Goal: Transaction & Acquisition: Purchase product/service

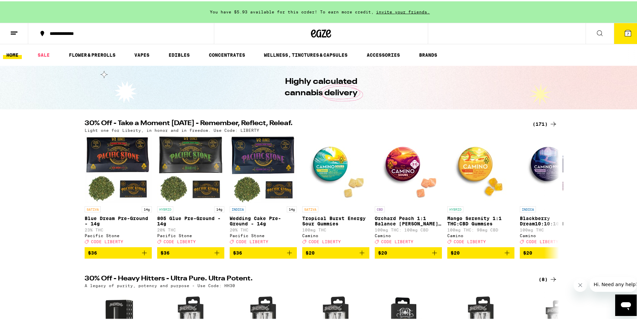
click at [14, 33] on icon at bounding box center [14, 32] width 8 height 8
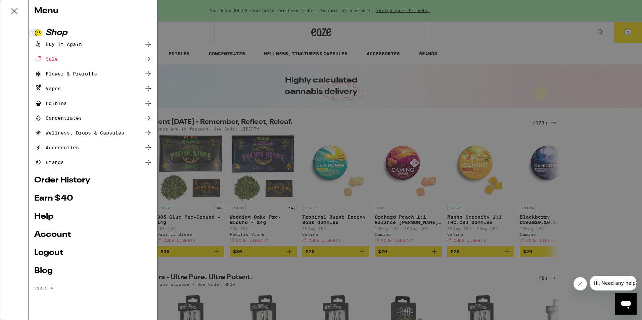
click at [49, 219] on link "Help" at bounding box center [93, 217] width 118 height 8
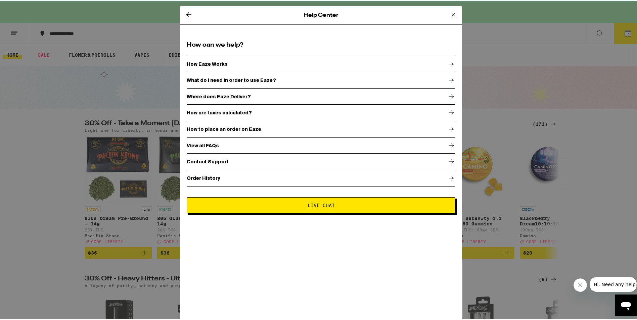
click at [206, 160] on p "Contact Support" at bounding box center [208, 160] width 42 height 5
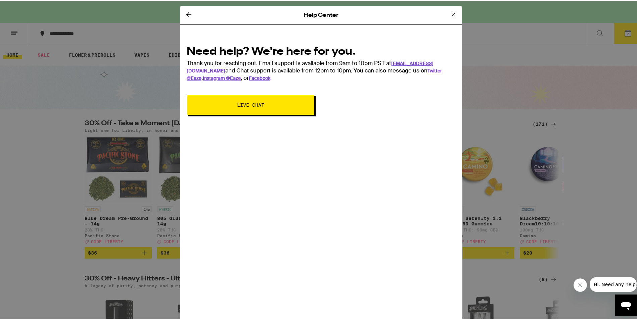
click at [241, 104] on span "Live Chat" at bounding box center [250, 103] width 27 height 5
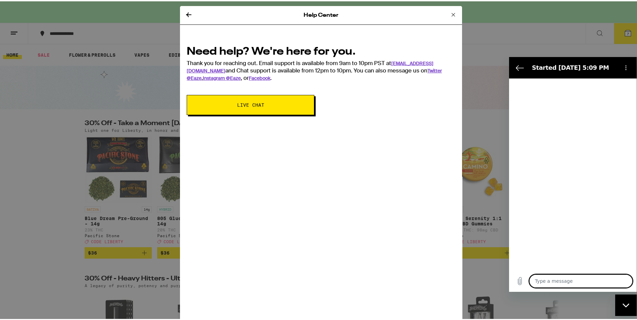
type textarea "x"
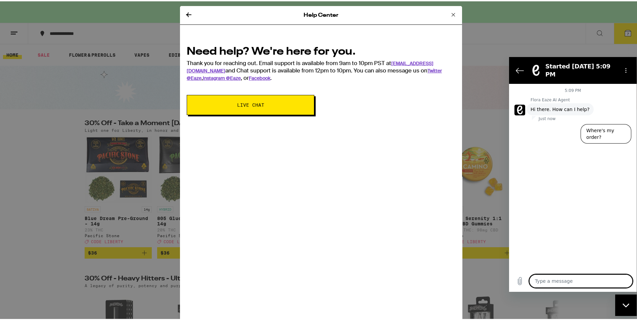
type textarea "h"
type textarea "x"
type textarea "ha"
type textarea "x"
type textarea "h"
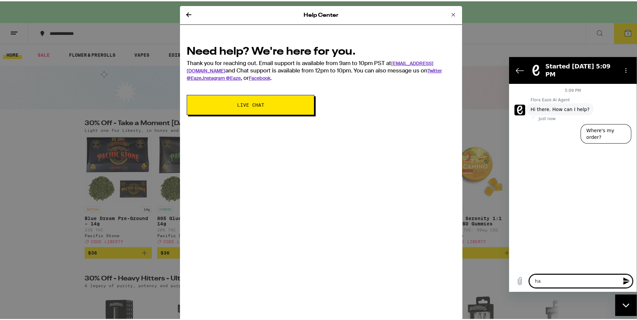
type textarea "x"
type textarea "w"
type textarea "x"
type textarea "we"
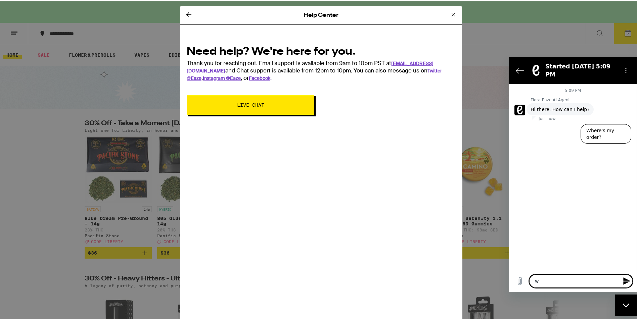
type textarea "x"
type textarea "we"
type textarea "x"
type textarea "we h"
type textarea "x"
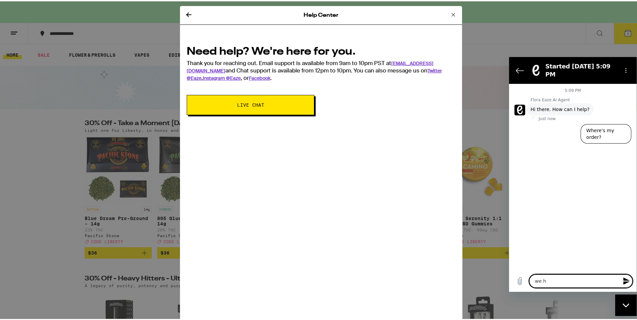
type textarea "we ha"
type textarea "x"
type textarea "we hav"
type textarea "x"
type textarea "we ha"
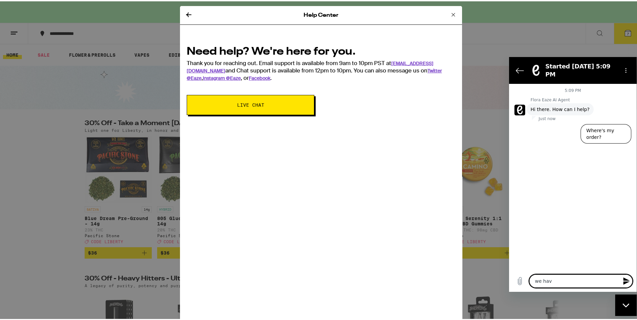
type textarea "x"
type textarea "we h"
type textarea "x"
type textarea "we"
type textarea "x"
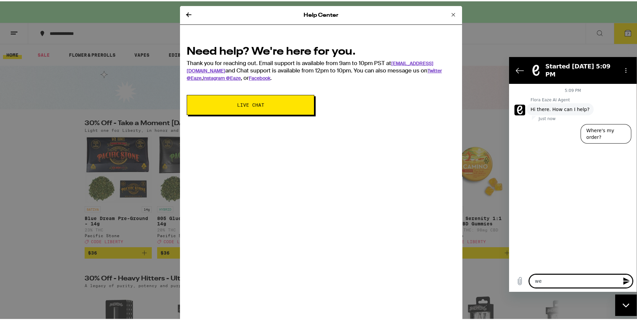
type textarea "we"
type textarea "x"
type textarea "w"
type textarea "x"
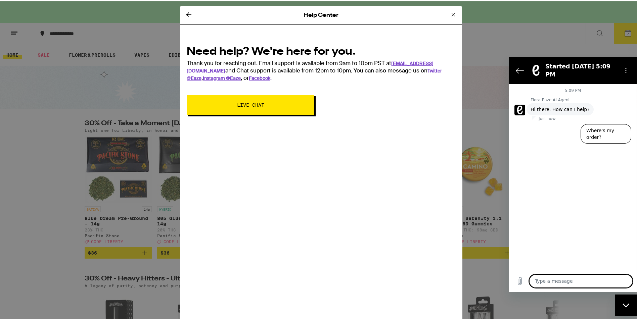
type textarea "W"
type textarea "x"
type textarea "We"
type textarea "x"
type textarea "We"
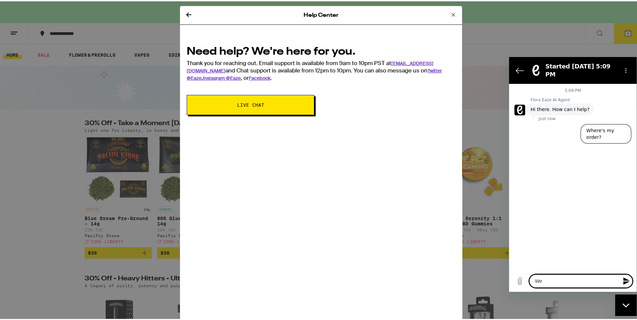
type textarea "x"
type textarea "We h"
type textarea "x"
type textarea "We ha"
type textarea "x"
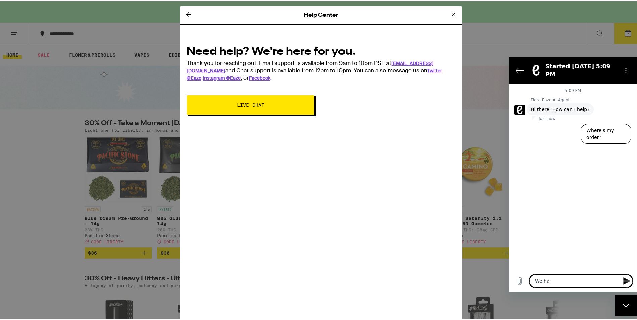
type textarea "We hav"
type textarea "x"
type textarea "We have"
type textarea "x"
type textarea "We have"
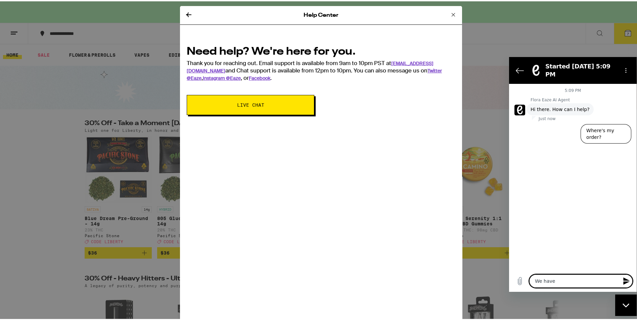
type textarea "x"
type textarea "We have b"
type textarea "x"
type textarea "We have be"
type textarea "x"
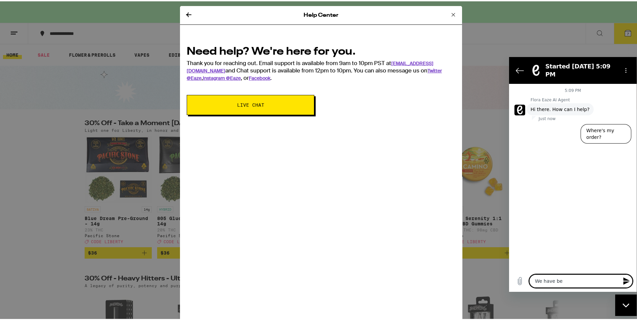
type textarea "We have bee"
type textarea "x"
type textarea "We have been"
type textarea "x"
type textarea "We have been"
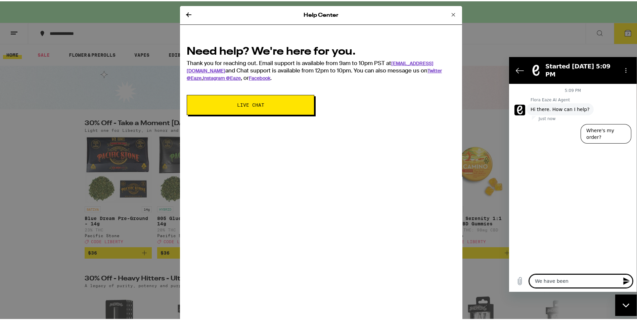
type textarea "x"
type textarea "We have been u"
type textarea "x"
type textarea "We have been us"
type textarea "x"
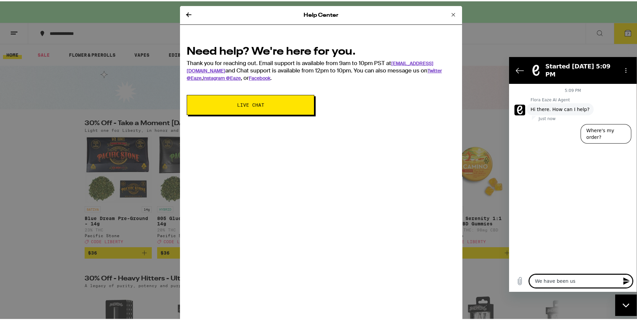
type textarea "We have been usi"
type textarea "x"
type textarea "We have been usin"
type textarea "x"
type textarea "We have been using"
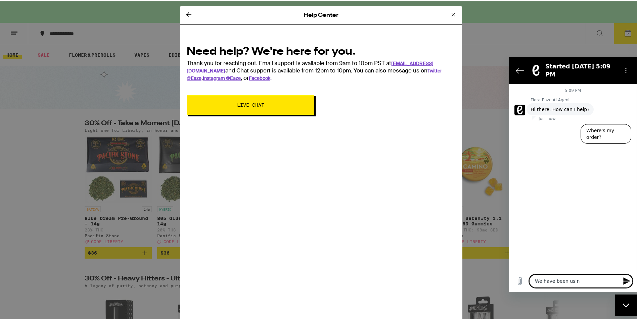
type textarea "x"
type textarea "We have been using"
type textarea "x"
type textarea "We have been using p"
type textarea "x"
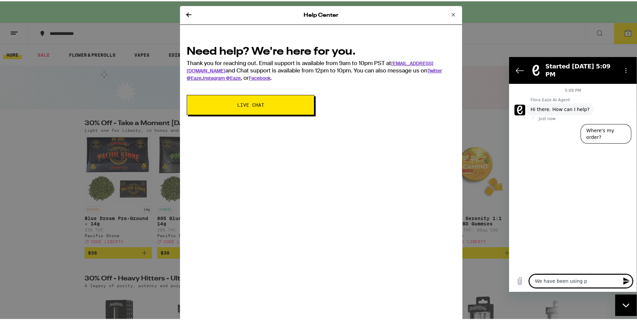
type textarea "We have been using pr"
type textarea "x"
type textarea "We have been using pro"
type textarea "x"
type textarea "We have been using prot"
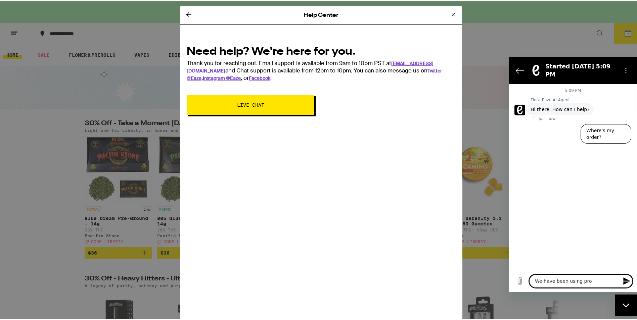
type textarea "x"
type textarea "We have been using prota"
type textarea "x"
type textarea "We have been using protab"
type textarea "x"
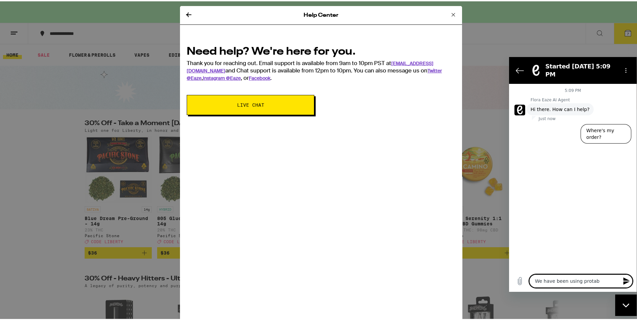
type textarea "We have been using protabe"
type textarea "x"
type textarea "We have been using protabe"
type textarea "x"
type textarea "We have been using protabe l"
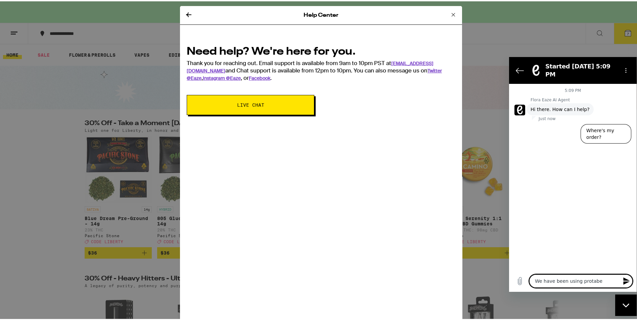
type textarea "x"
type textarea "We have been using protabe li"
type textarea "x"
type textarea "We have been using protabe lig"
type textarea "x"
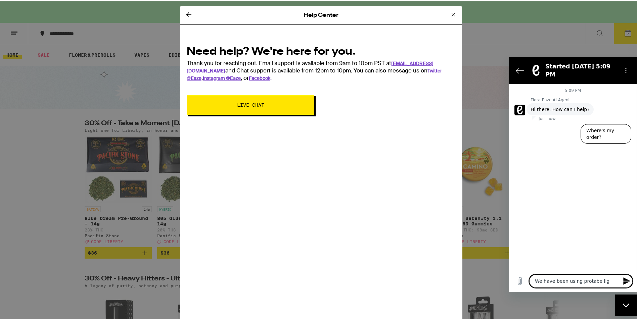
type textarea "We have been using protabe ligh"
type textarea "x"
type textarea "We have been using protabe light"
type textarea "x"
type textarea "We have been using protabe lights"
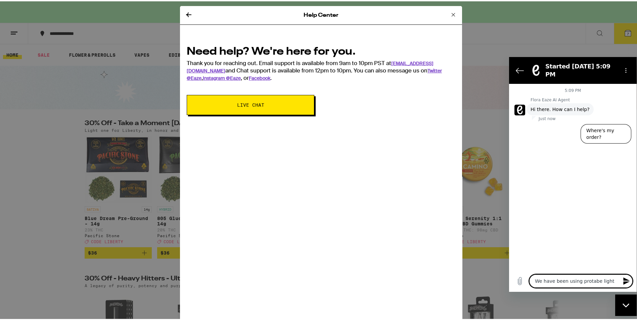
type textarea "x"
type textarea "We have been using protabe lights"
type textarea "x"
type textarea "We have been using protabe lights o"
type textarea "x"
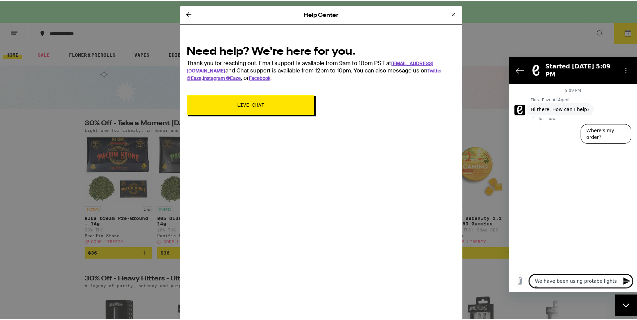
type textarea "We have been using protabe lights ou"
type textarea "x"
type textarea "We have been using protabe lights out"
type textarea "x"
type textarea "We have been using protab lights out"
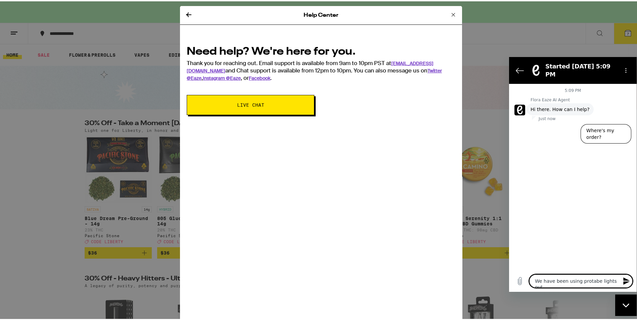
type textarea "x"
type textarea "We have been using pro tab lights out"
type textarea "x"
click at [618, 279] on textarea "We have been using pro tab lights out" at bounding box center [580, 280] width 103 height 13
type textarea "We have been using pro tab lights out"
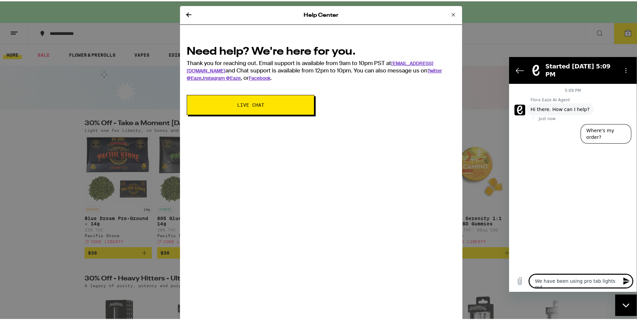
type textarea "x"
type textarea "We have been using pro tab lights out f"
type textarea "x"
type textarea "We have been using pro tab lights out fo"
type textarea "x"
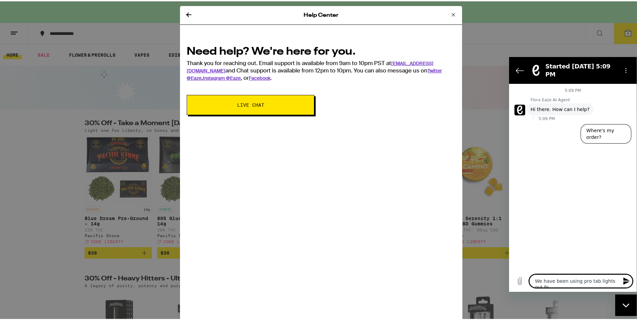
type textarea "We have been using pro tab lights out for"
type textarea "x"
type textarea "We have been using pro tab lights out for"
type textarea "x"
type textarea "We have been using pro tab lights out for s"
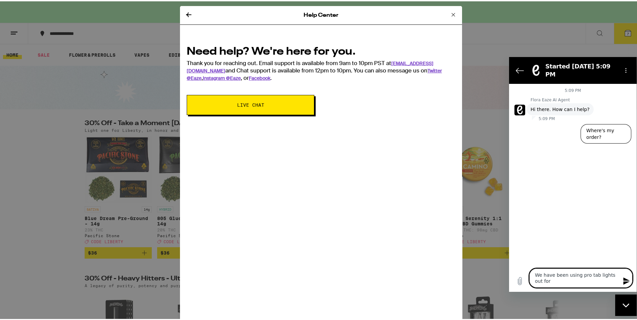
type textarea "x"
type textarea "We have been using pro tab lights out for sl"
type textarea "x"
type textarea "We have been using pro tab lights out for sle"
type textarea "x"
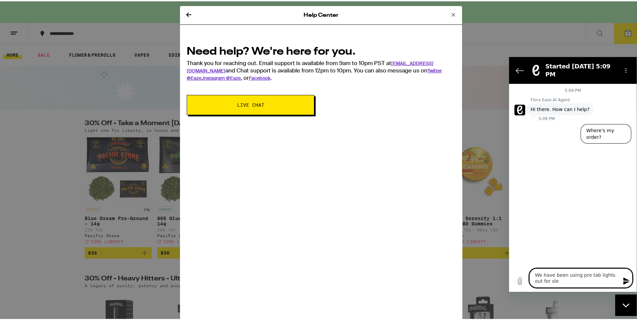
type textarea "We have been using pro tab lights out for slee"
type textarea "x"
type textarea "We have been using pro tab lights out for sleep"
type textarea "x"
type textarea "We have been using pro tab lights out for sleep."
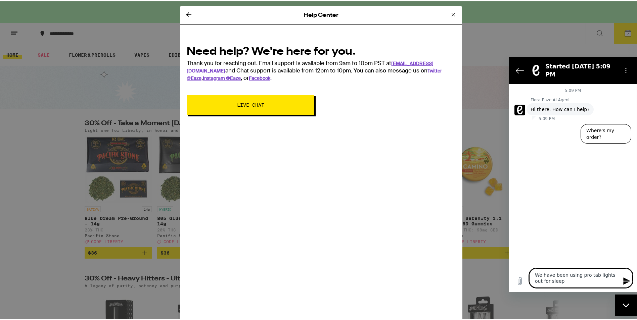
type textarea "x"
type textarea "We have been using pro tab lights out for sleep."
type textarea "x"
type textarea "We have been using pro tab lights out for sleep. M"
type textarea "x"
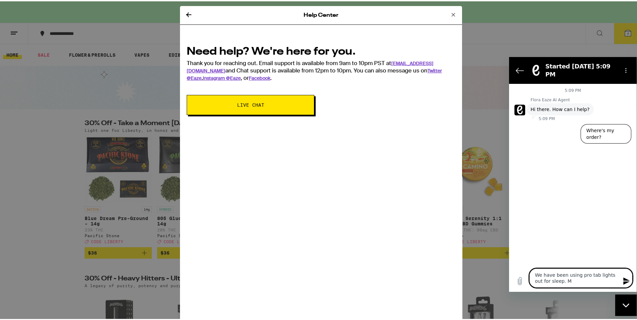
type textarea "We have been using pro tab lights out for sleep. My"
type textarea "x"
type textarea "We have been using pro tab lights out for sleep. My"
type textarea "x"
type textarea "We have been using pro tab lights out for sleep. My w"
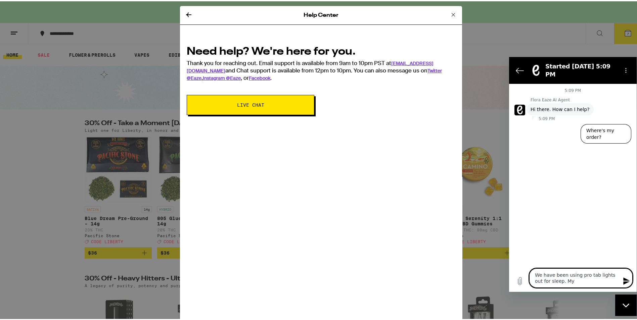
type textarea "x"
type textarea "We have been using pro tab lights out for sleep. My wi"
type textarea "x"
type textarea "We have been using pro tab lights out for sleep. My wie"
type textarea "x"
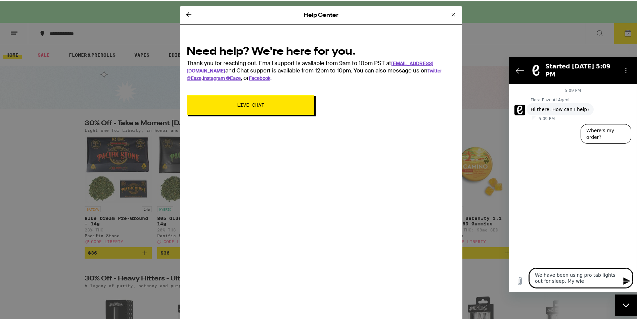
type textarea "We have been using pro tab lights out for sleep. My wie"
type textarea "x"
type textarea "We have been using pro tab lights out for sleep. My wie"
type textarea "x"
type textarea "We have been using pro tab lights out for sleep. My wi"
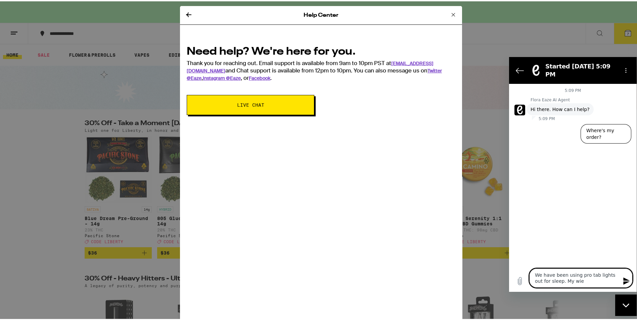
type textarea "x"
type textarea "We have been using pro tab lights out for sleep. My w"
type textarea "x"
type textarea "We have been using pro tab lights out for sleep. My wi"
type textarea "x"
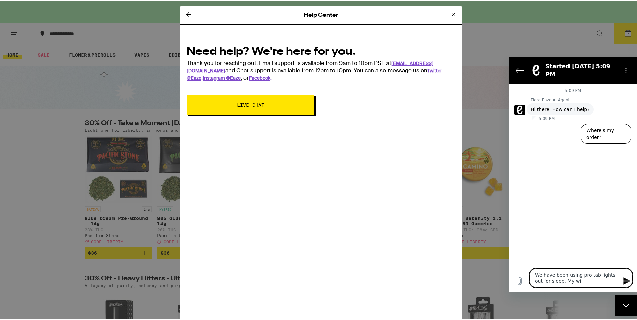
type textarea "We have been using pro tab lights out for sleep. My wif"
type textarea "x"
type textarea "We have been using pro tab lights out for sleep. My wife"
type textarea "x"
type textarea "We have been using pro tab lights out for sleep. My wife"
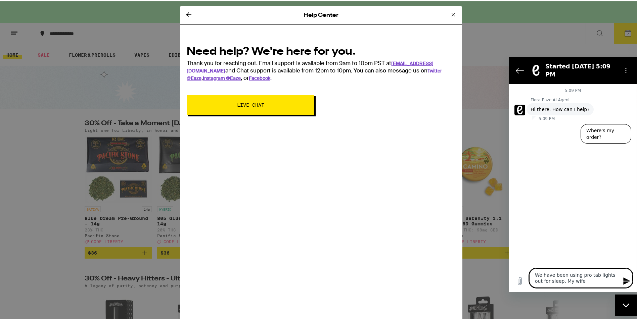
type textarea "x"
type textarea "We have been using pro tab lights out for sleep. My wife i"
type textarea "x"
type textarea "We have been using pro tab lights out for sleep. My wife is"
type textarea "x"
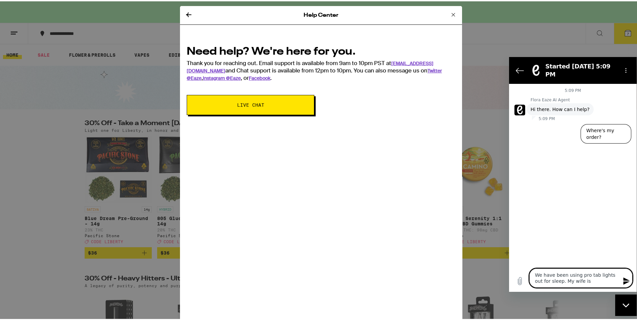
type textarea "We have been using pro tab lights out for sleep. My wife is"
type textarea "x"
type textarea "We have been using pro tab lights out for sleep. My wife is w"
type textarea "x"
type textarea "We have been using pro tab lights out for sleep. My wife is wo"
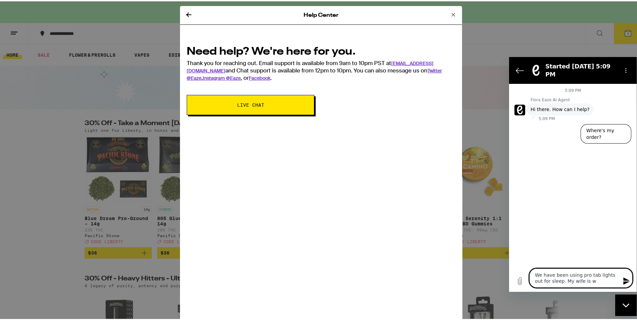
type textarea "x"
type textarea "We have been using pro tab lights out for sleep. My wife is won"
type textarea "x"
type textarea "We have been using pro tab lights out for sleep. My wife is wond"
type textarea "x"
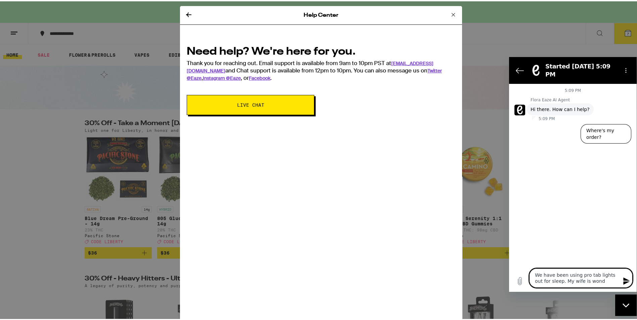
type textarea "We have been using pro tab lights out for sleep. My wife is wonde"
type textarea "x"
type textarea "We have been using pro tab lights out for sleep. My wife is wonderr"
type textarea "x"
type textarea "We have been using pro tab lights out for sleep. My wife is wonderring if"
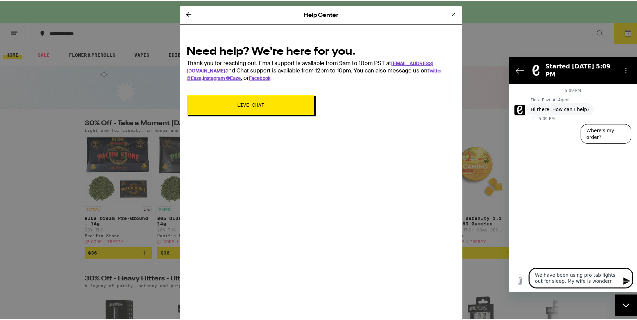
type textarea "x"
type textarea "We have been using pro tab lights out for sleep. My wife is wonderring if"
type textarea "x"
type textarea "We have been using pro tab lights out for sleep. My wife is wonderring if"
type textarea "x"
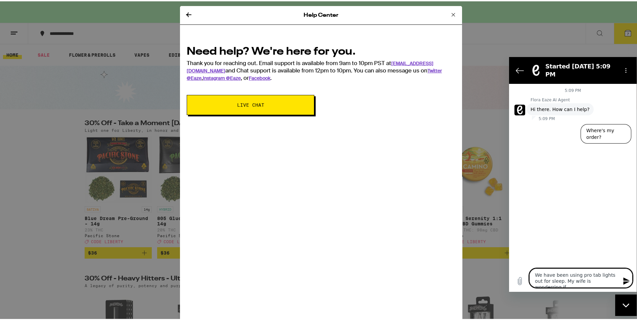
type textarea "We have been using pro tab lights out for sleep. My wife is wonderring i"
type textarea "x"
type textarea "We have been using pro tab lights out for sleep. My wife is wonderring"
type textarea "x"
type textarea "We have been using pro tab lights out for sleep. My wife is wonderring"
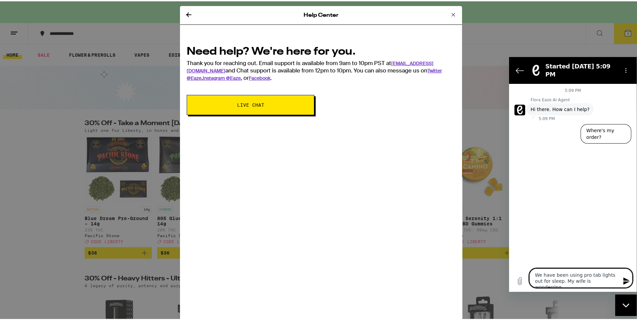
type textarea "x"
type textarea "We have been using pro tab lights out for sleep. My wife is wonderrin"
type textarea "x"
type textarea "We have been using pro tab lights out for sleep. My wife is wonderri"
type textarea "x"
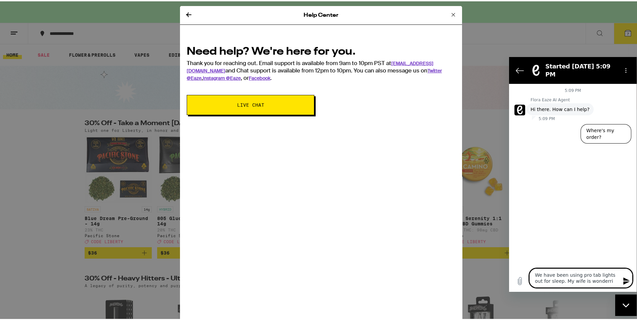
type textarea "We have been using pro tab lights out for sleep. My wife is wonderr"
type textarea "x"
type textarea "We have been using pro tab lights out for sleep. My wife is wonder"
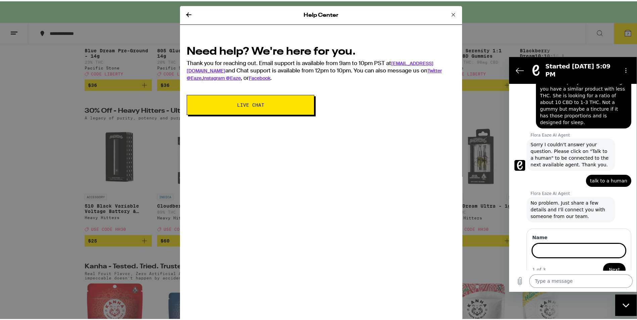
scroll to position [49, 0]
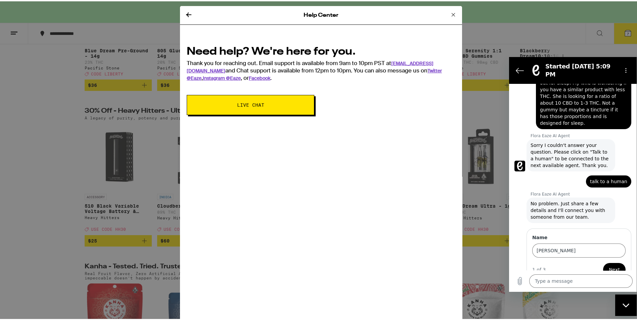
click at [613, 266] on span "Next" at bounding box center [614, 270] width 11 height 8
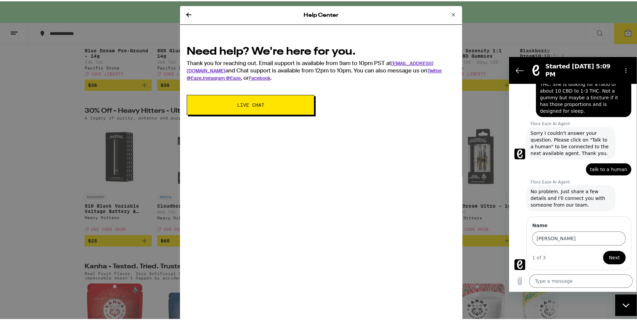
scroll to position [78, 0]
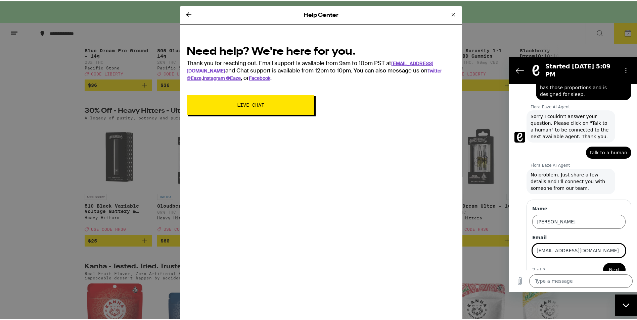
click at [616, 263] on button "Next" at bounding box center [614, 269] width 23 height 13
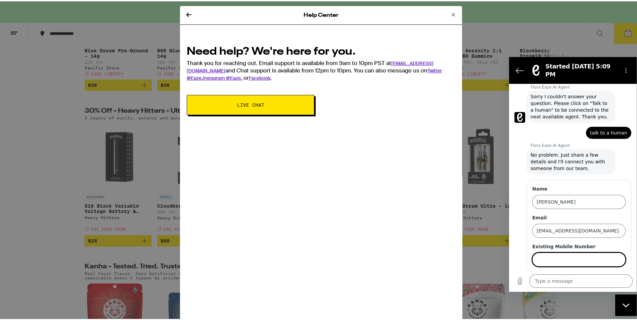
scroll to position [107, 0]
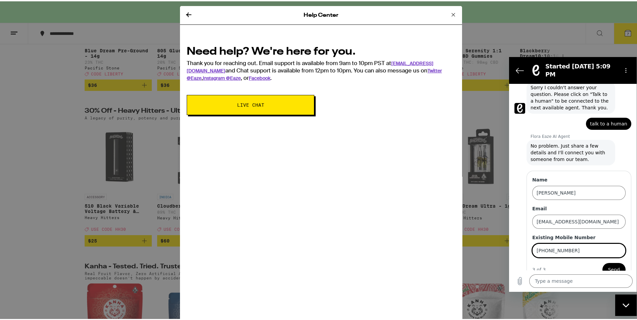
click at [611, 266] on span "Send" at bounding box center [614, 270] width 12 height 8
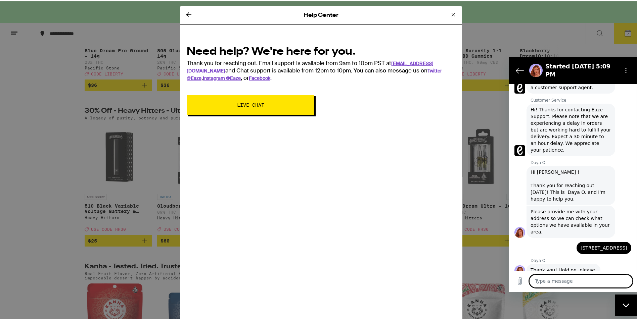
scroll to position [283, 0]
click at [451, 15] on icon at bounding box center [453, 13] width 8 height 8
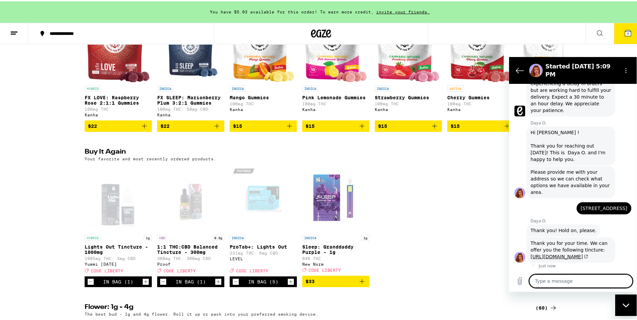
scroll to position [322, 0]
click at [552, 254] on link "https://www.eaze.com/category/wellness-tinctures-capsules/tinctures?product_id=…" at bounding box center [559, 256] width 57 height 5
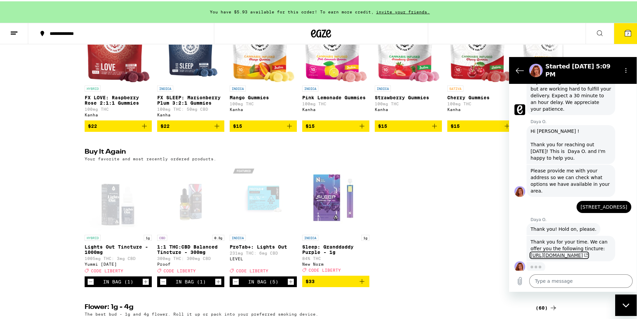
scroll to position [326, 0]
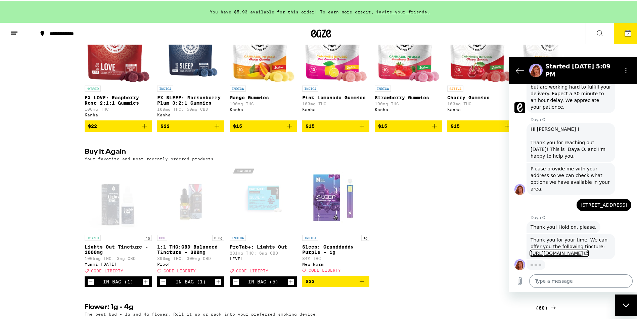
click at [539, 283] on textarea at bounding box center [580, 280] width 103 height 13
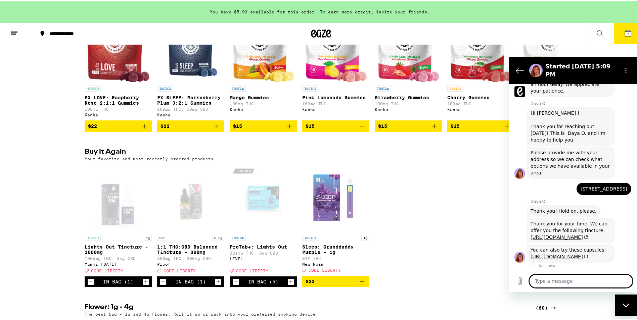
scroll to position [355, 0]
click at [557, 254] on link "https://www.eaze.com/category/wellness-tinctures-capsules/capsules?species=cbd&…" at bounding box center [559, 256] width 57 height 5
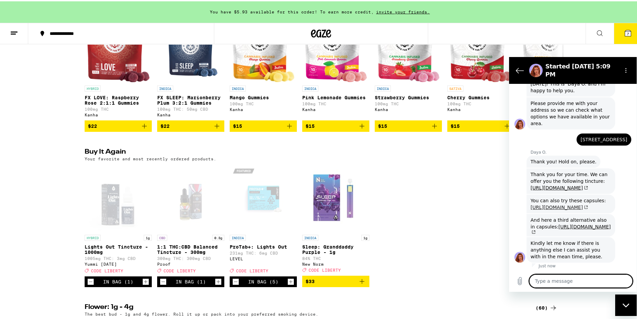
scroll to position [421, 0]
click at [566, 280] on textarea at bounding box center [580, 280] width 103 height 13
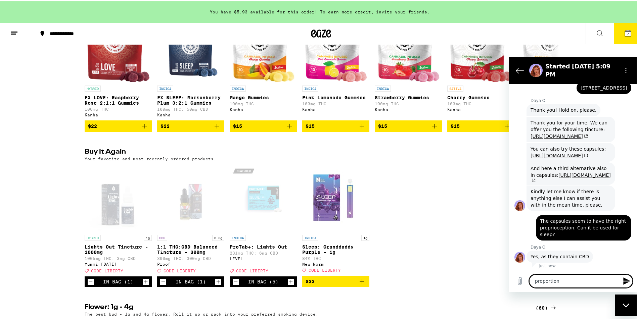
scroll to position [473, 0]
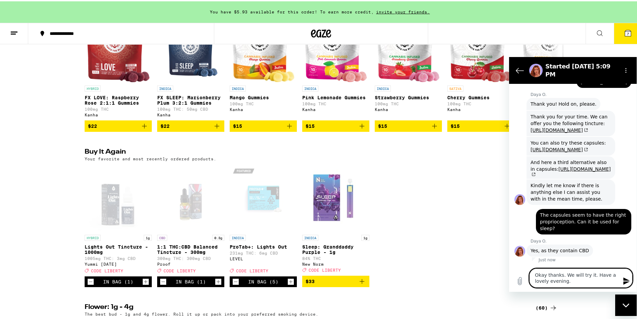
click at [625, 279] on icon "Send message" at bounding box center [626, 280] width 6 height 7
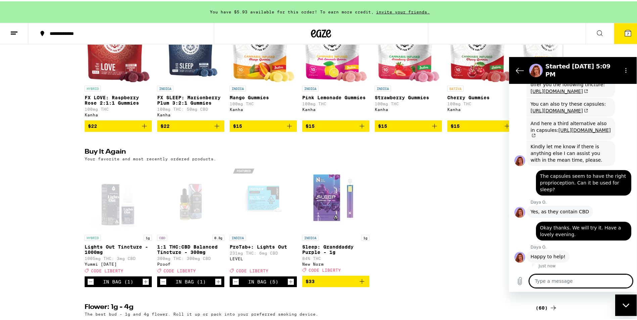
scroll to position [518, 0]
click at [546, 127] on link "https://www.eaze.com/category/wellness-tinctures-capsules/capsules?species=cbd&…" at bounding box center [571, 132] width 80 height 11
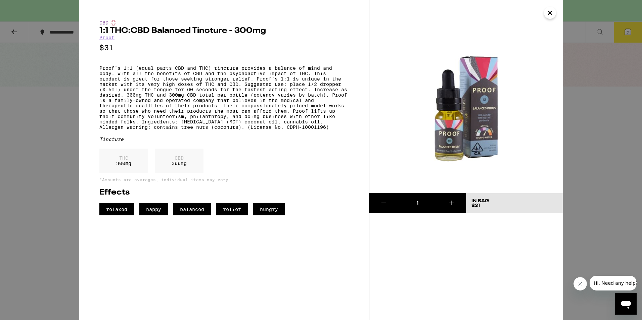
click at [550, 12] on icon "Close" at bounding box center [550, 13] width 8 height 10
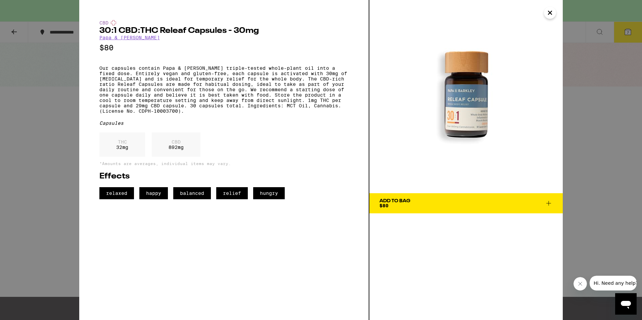
click at [551, 9] on icon "Close" at bounding box center [550, 13] width 8 height 10
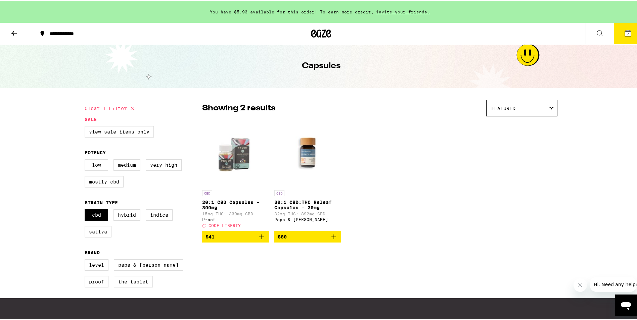
click at [231, 155] on img "Open page for 20:1 CBD Capsules - 300mg from Proof" at bounding box center [235, 152] width 67 height 67
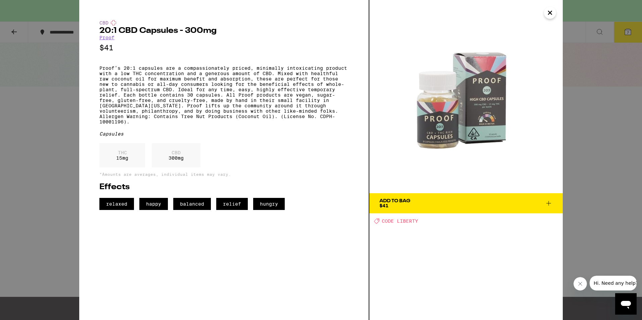
click at [406, 204] on div "Add To Bag" at bounding box center [395, 201] width 31 height 5
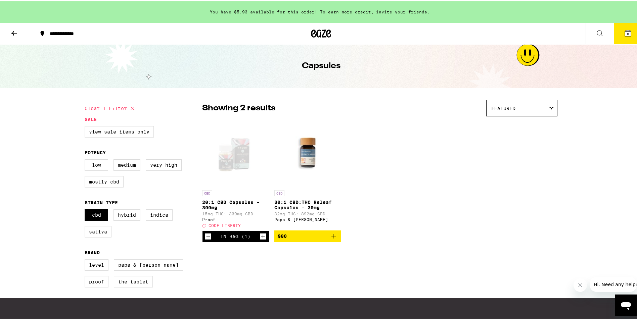
click at [308, 157] on img "Open page for 30:1 CBD:THC Releaf Capsules - 30mg from Papa & Barkley" at bounding box center [307, 152] width 67 height 67
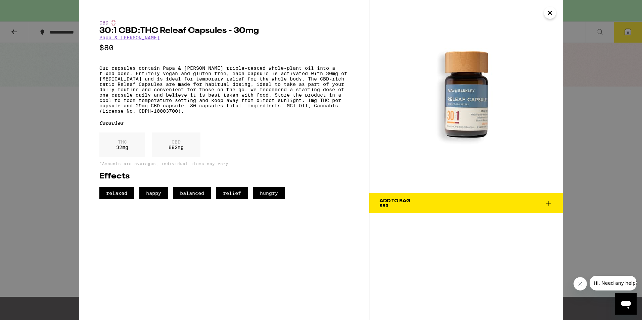
click at [549, 14] on icon "Close" at bounding box center [550, 12] width 3 height 3
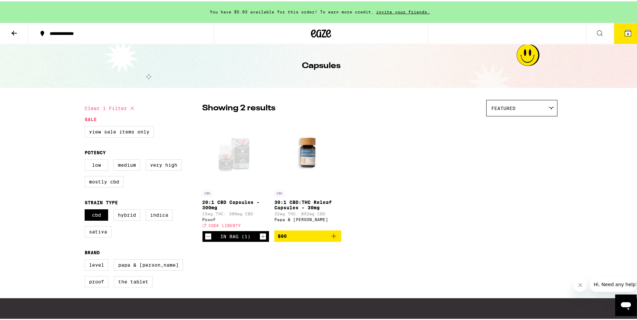
click at [625, 33] on icon at bounding box center [628, 32] width 6 height 6
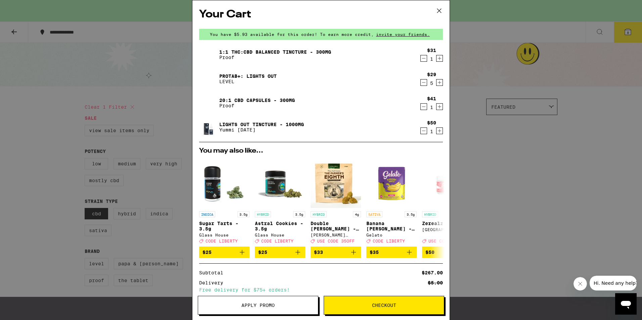
click at [248, 305] on span "Apply Promo" at bounding box center [258, 305] width 33 height 5
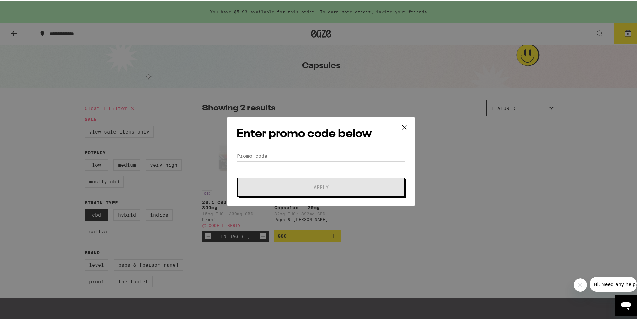
click at [263, 155] on input "Promo Code" at bounding box center [321, 155] width 169 height 10
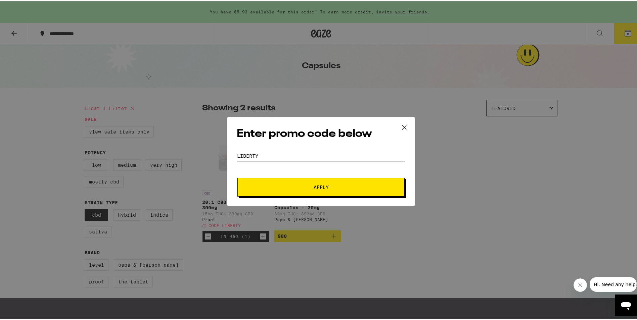
type input "liberty"
click at [274, 189] on button "Apply" at bounding box center [320, 186] width 167 height 19
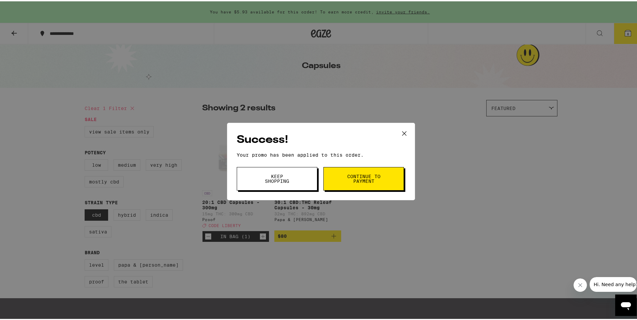
click at [355, 174] on span "Continue to payment" at bounding box center [364, 177] width 34 height 9
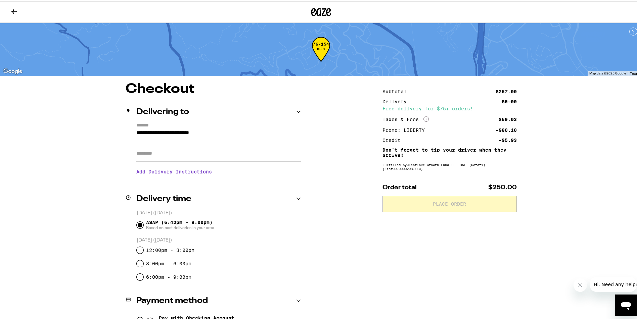
click at [11, 10] on icon at bounding box center [14, 10] width 8 height 8
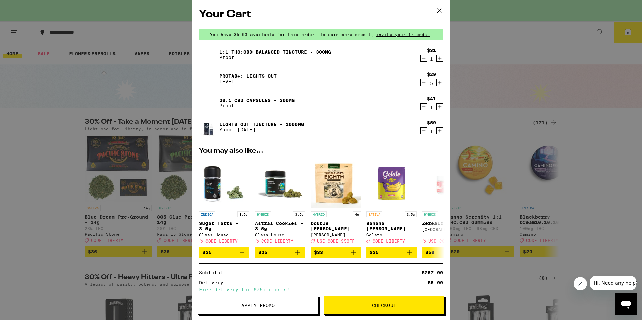
click at [437, 108] on icon "Increment" at bounding box center [440, 107] width 6 height 8
click at [422, 131] on icon "Decrement" at bounding box center [424, 131] width 4 height 0
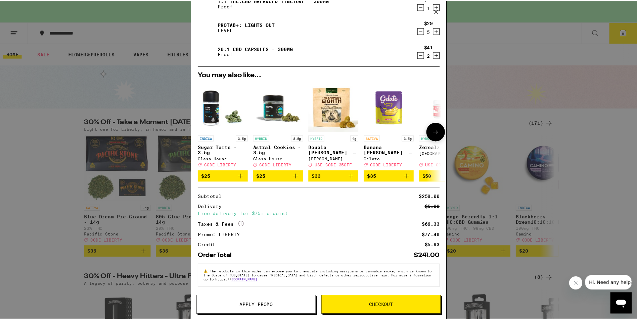
scroll to position [57, 0]
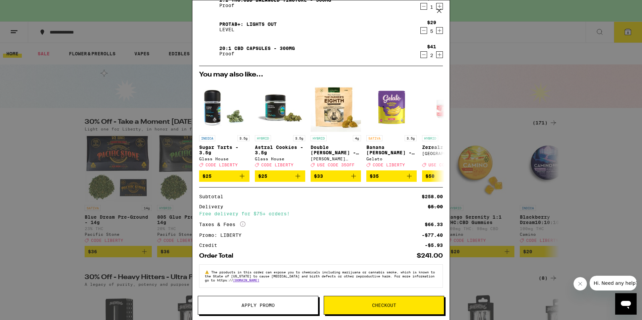
click at [385, 304] on span "Checkout" at bounding box center [384, 305] width 24 height 5
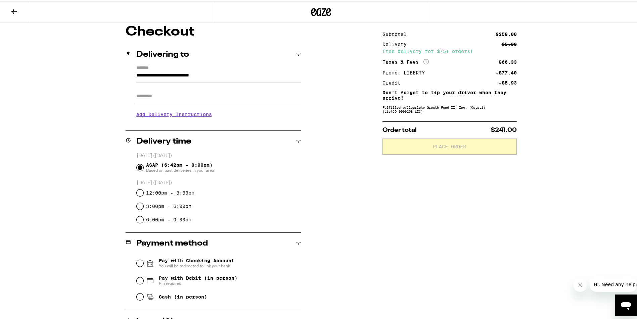
scroll to position [101, 0]
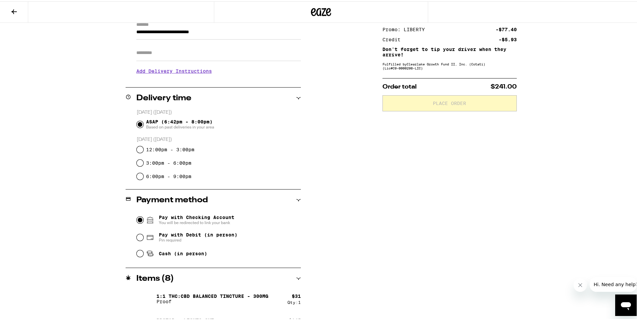
click at [139, 218] on input "Pay with Checking Account You will be redirected to link your bank" at bounding box center [140, 219] width 7 height 7
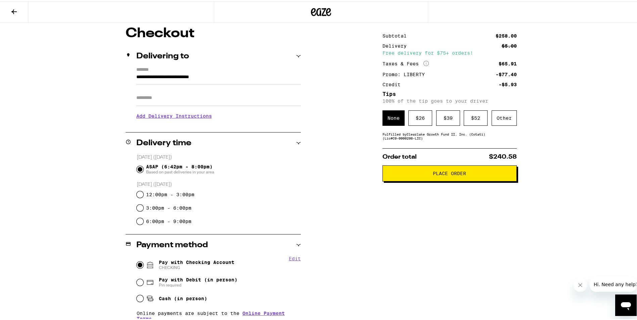
scroll to position [34, 0]
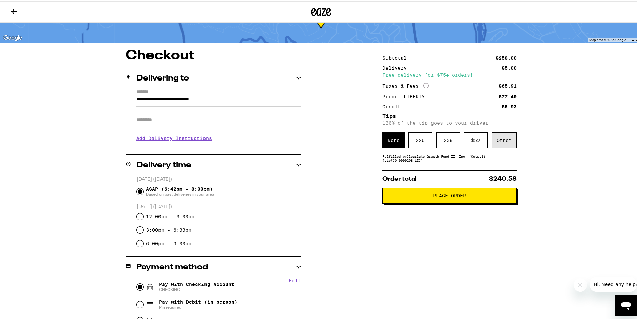
click at [504, 140] on div "Other" at bounding box center [504, 138] width 25 height 15
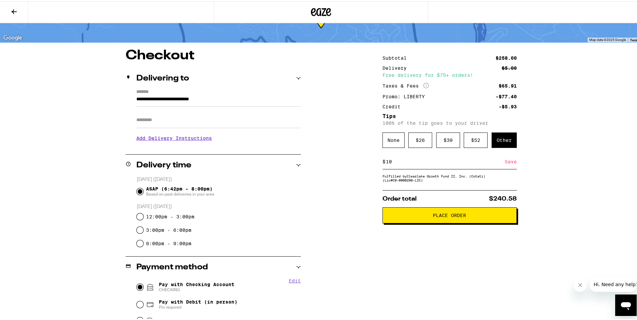
type input "10"
click at [508, 162] on div "Save" at bounding box center [511, 160] width 12 height 15
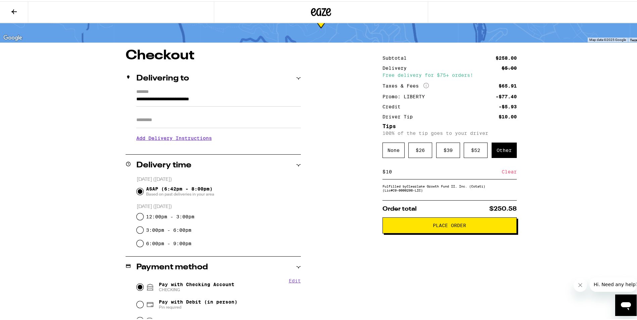
click at [444, 227] on span "Place Order" at bounding box center [449, 224] width 33 height 5
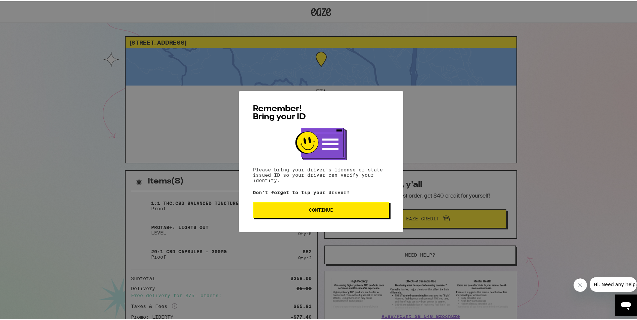
click at [310, 211] on span "Continue" at bounding box center [321, 209] width 24 height 5
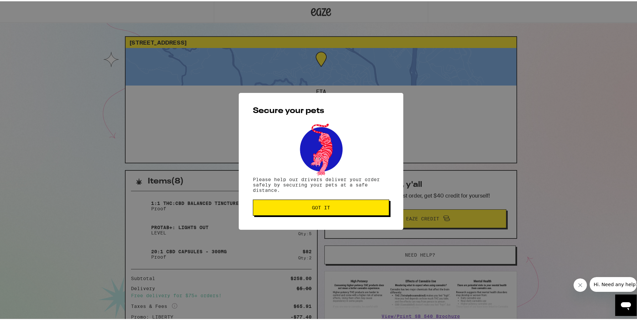
click at [312, 209] on span "Got it" at bounding box center [321, 206] width 18 height 5
